Goal: Transaction & Acquisition: Purchase product/service

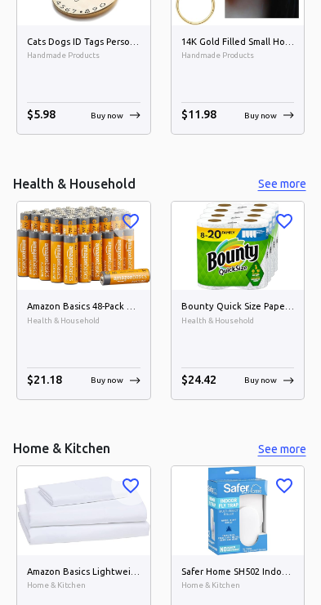
scroll to position [4255, 0]
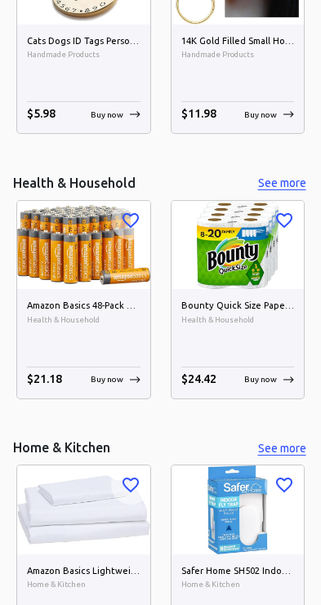
click at [91, 244] on img at bounding box center [83, 245] width 133 height 88
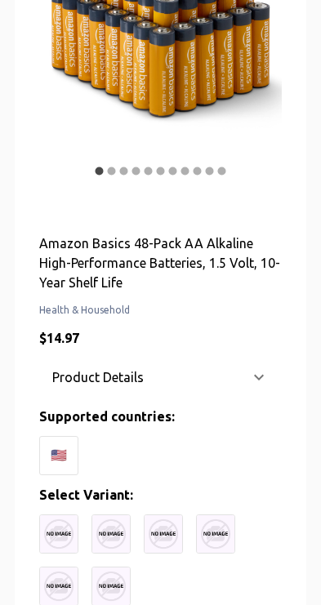
scroll to position [282, 0]
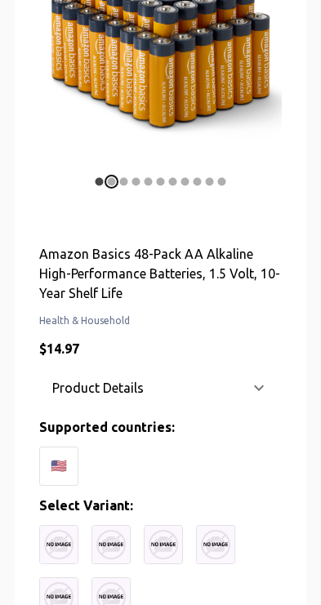
click at [107, 184] on icon "carousel indicator 2" at bounding box center [111, 181] width 12 height 12
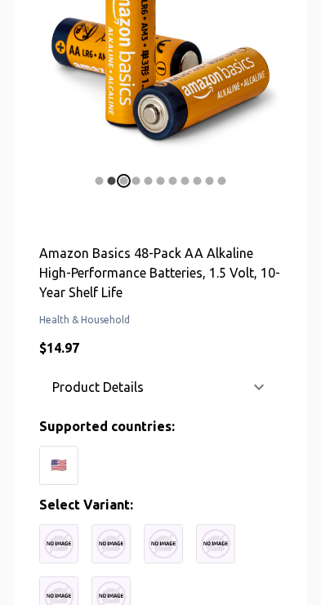
click at [127, 184] on icon "carousel indicator 3" at bounding box center [123, 181] width 12 height 12
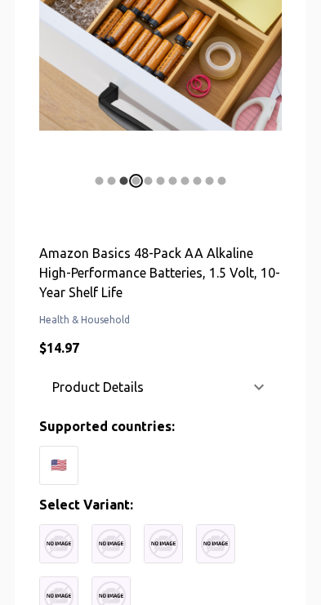
click at [133, 184] on icon "carousel indicator 4" at bounding box center [136, 181] width 12 height 12
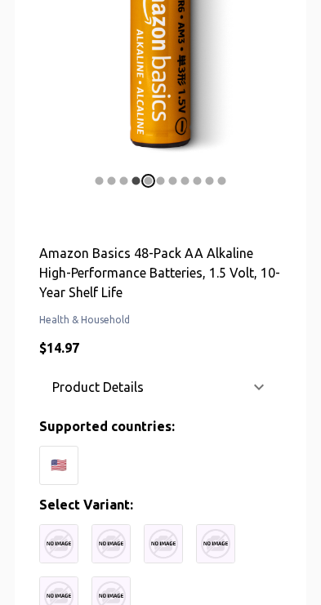
click at [151, 181] on circle "carousel indicator 5" at bounding box center [148, 180] width 8 height 8
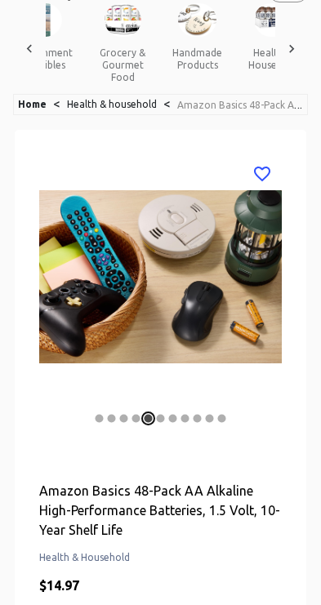
scroll to position [44, 0]
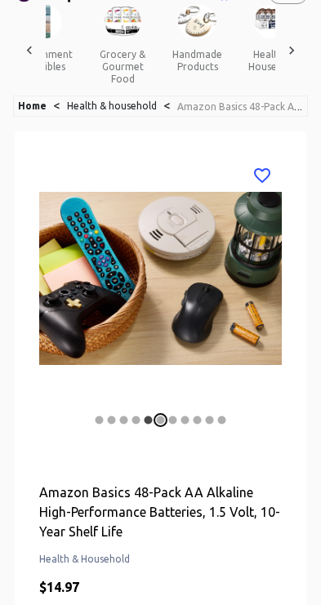
click at [163, 421] on icon "carousel indicator 6" at bounding box center [160, 420] width 12 height 12
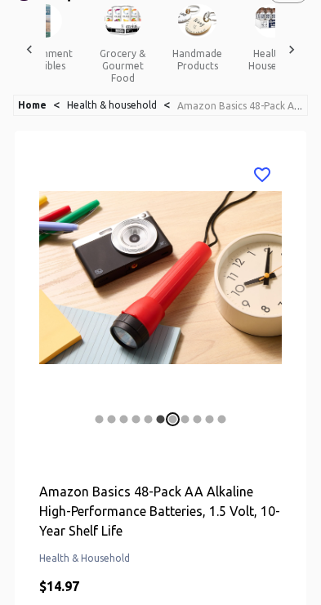
click at [173, 421] on circle "carousel indicator 7" at bounding box center [173, 418] width 8 height 8
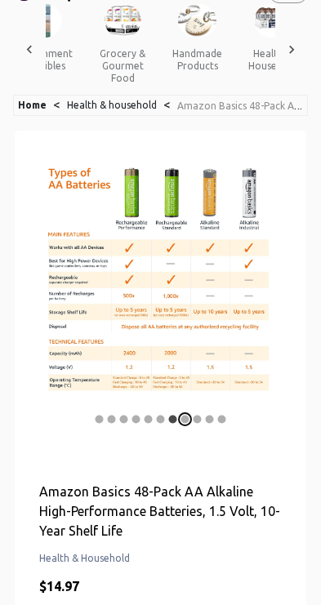
click at [189, 422] on icon "carousel indicator 8" at bounding box center [185, 419] width 12 height 12
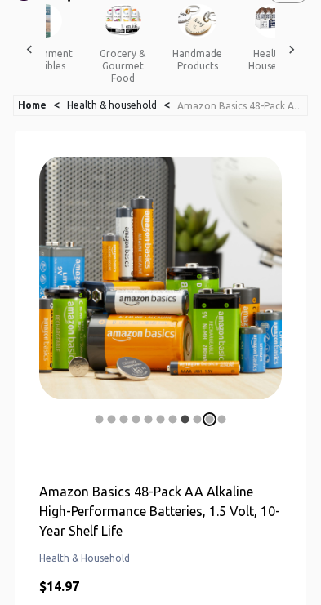
click at [210, 422] on icon "carousel indicator 10" at bounding box center [209, 419] width 12 height 12
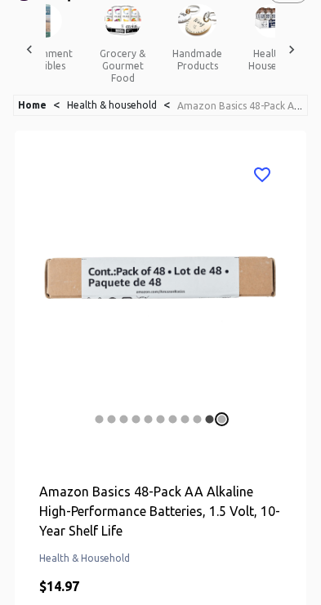
click at [226, 423] on icon "carousel indicator 11" at bounding box center [221, 419] width 12 height 12
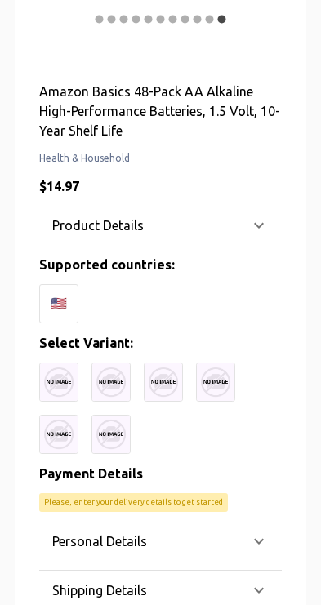
scroll to position [445, 0]
